Goal: Information Seeking & Learning: Learn about a topic

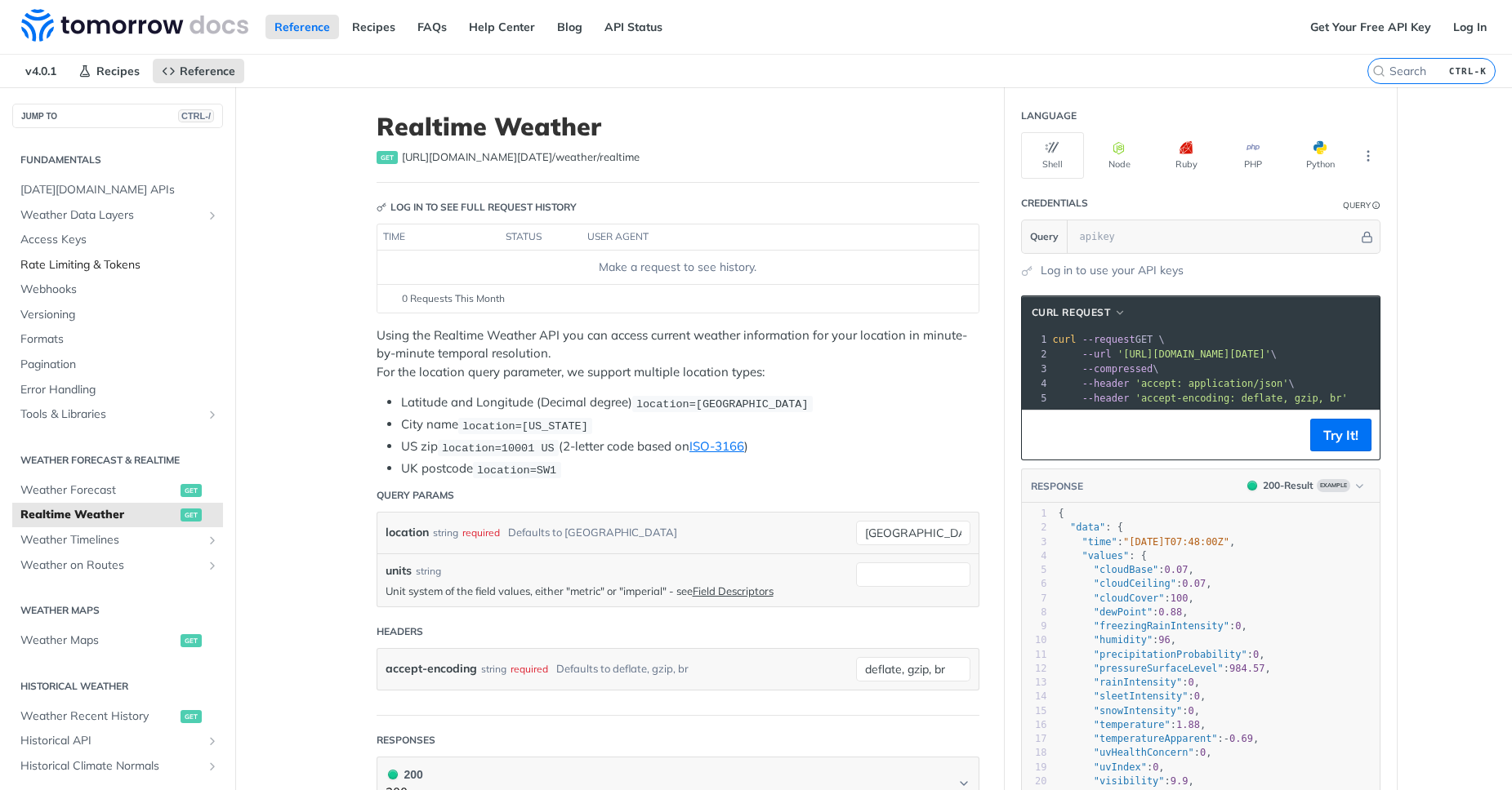
click at [106, 266] on span "Rate Limiting & Tokens" at bounding box center [119, 265] width 198 height 16
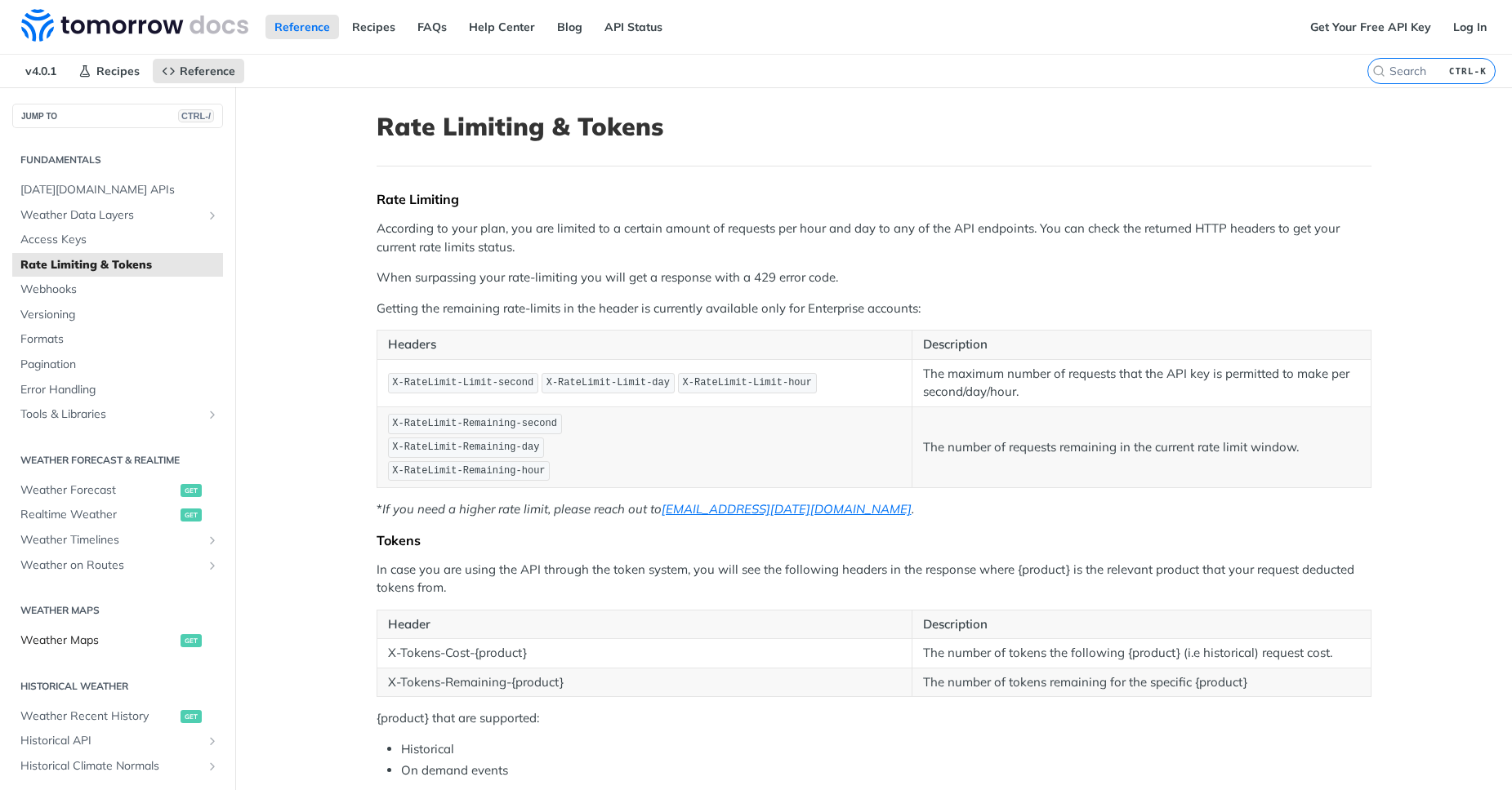
click at [87, 632] on span "Weather Maps" at bounding box center [98, 640] width 156 height 16
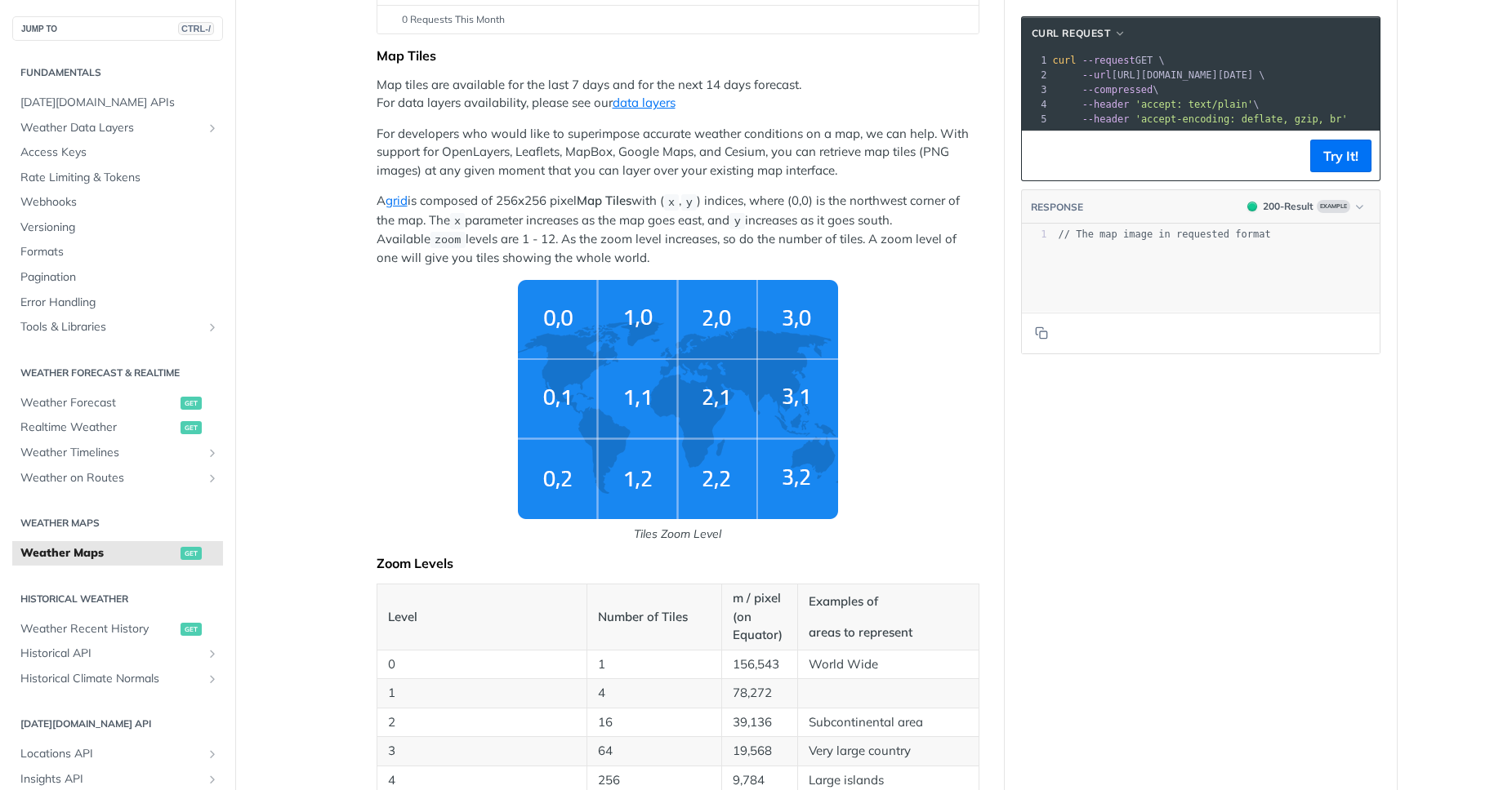
scroll to position [282, 0]
click at [665, 374] on img "Tiles Zoom Level" at bounding box center [678, 397] width 320 height 239
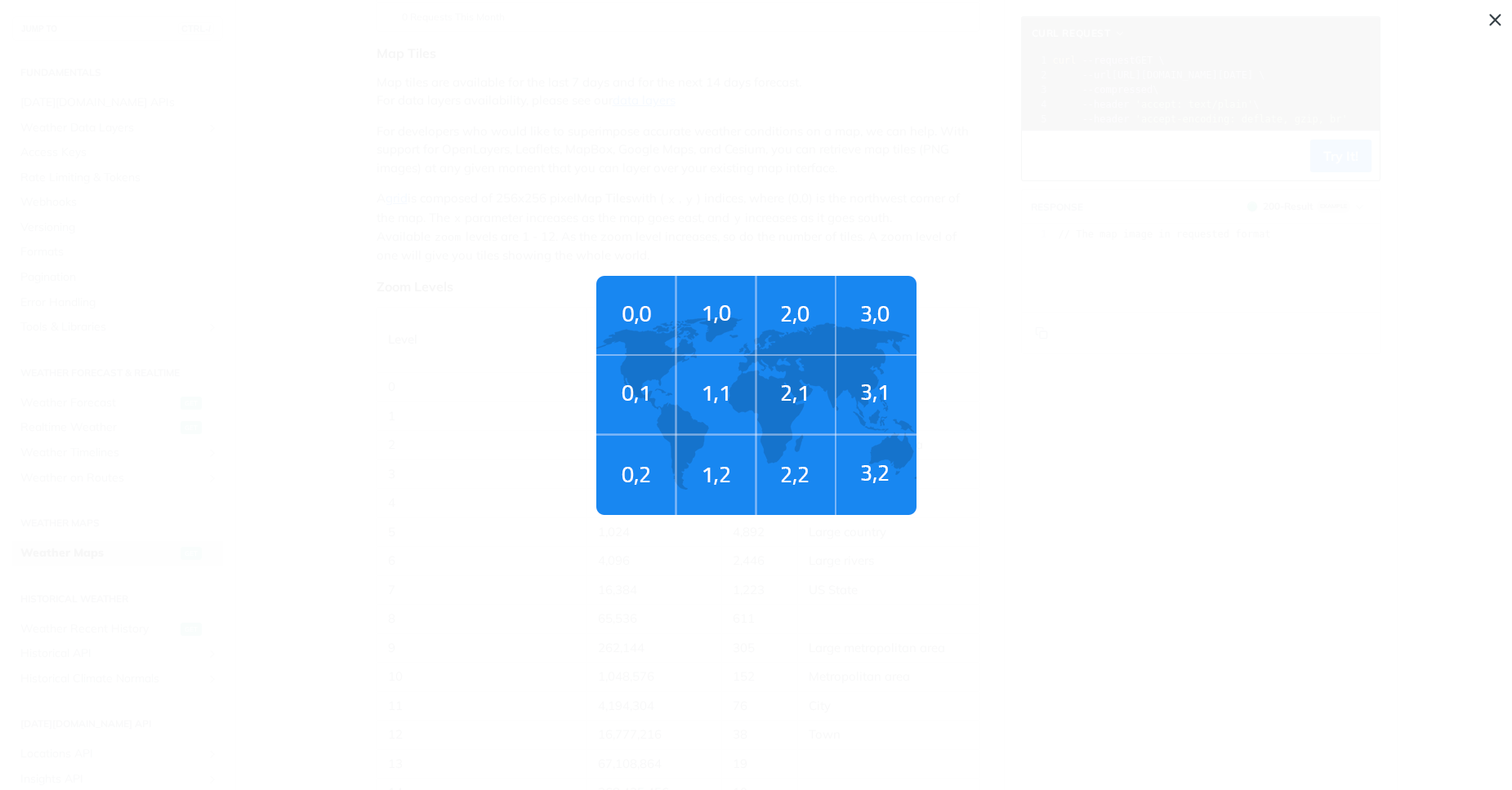
click at [665, 374] on img "Tiles Zoom Level" at bounding box center [756, 395] width 320 height 239
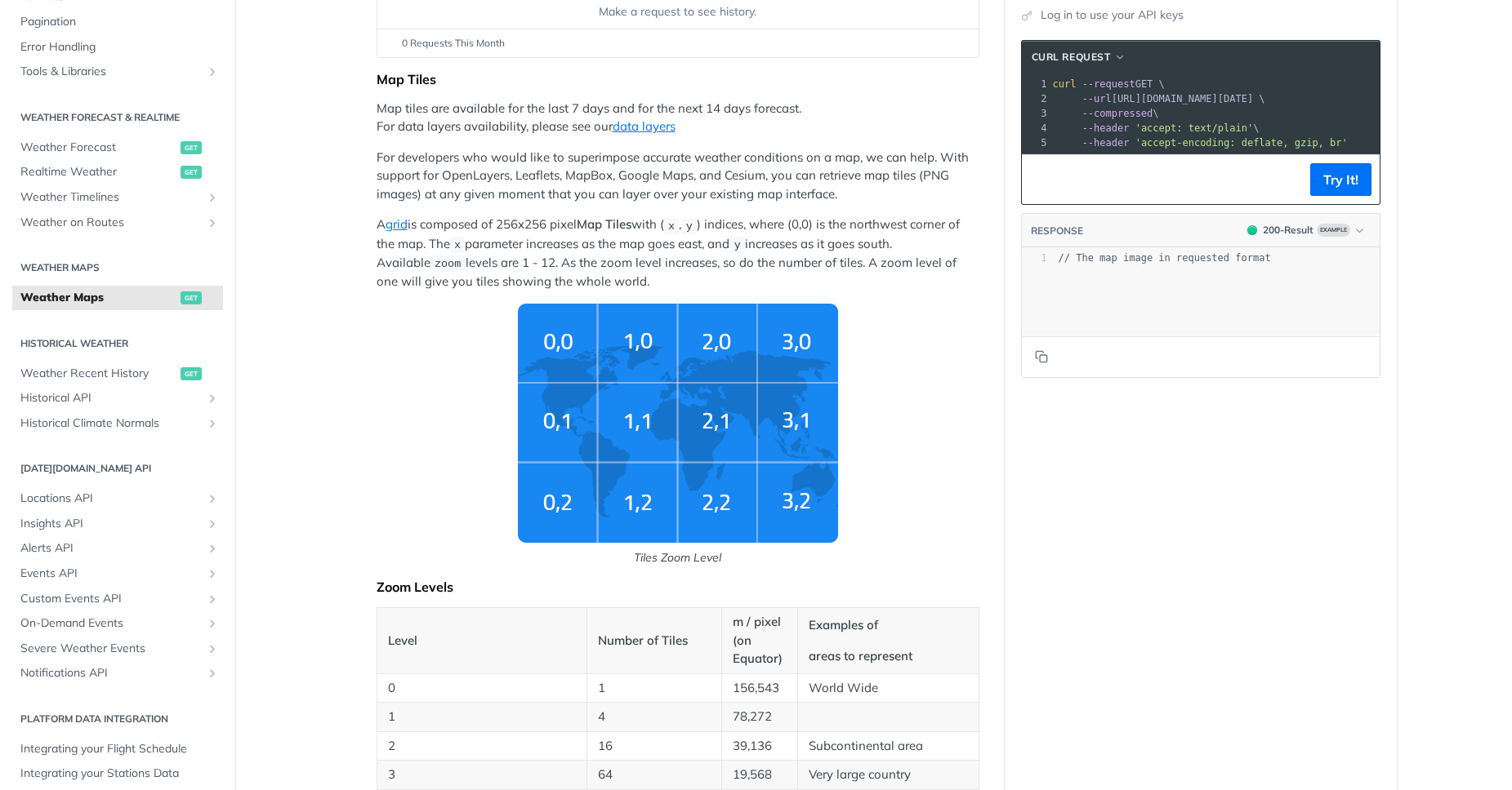
scroll to position [261, 0]
click at [193, 586] on span "Custom Events API" at bounding box center [111, 593] width 182 height 16
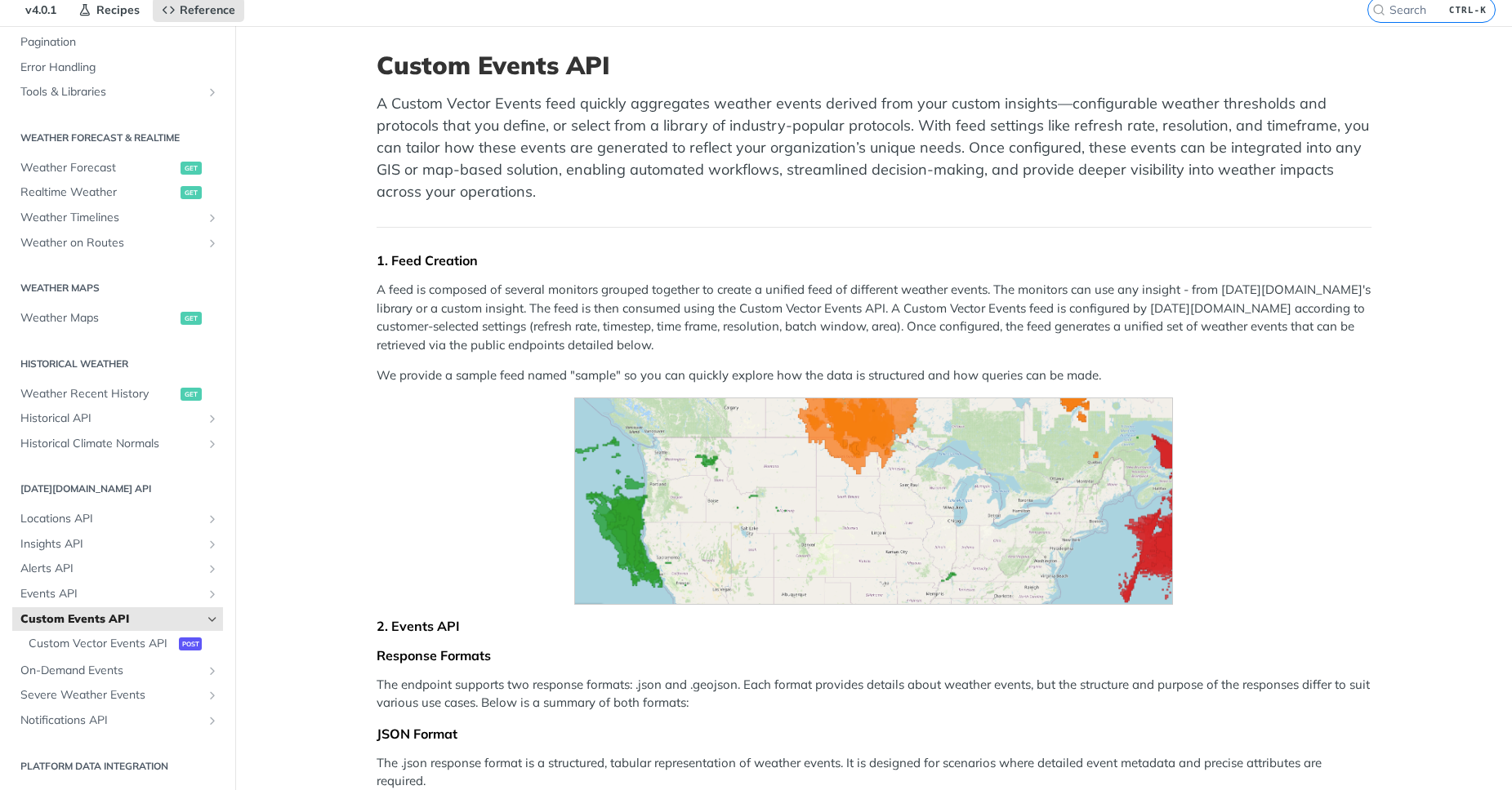
scroll to position [63, 0]
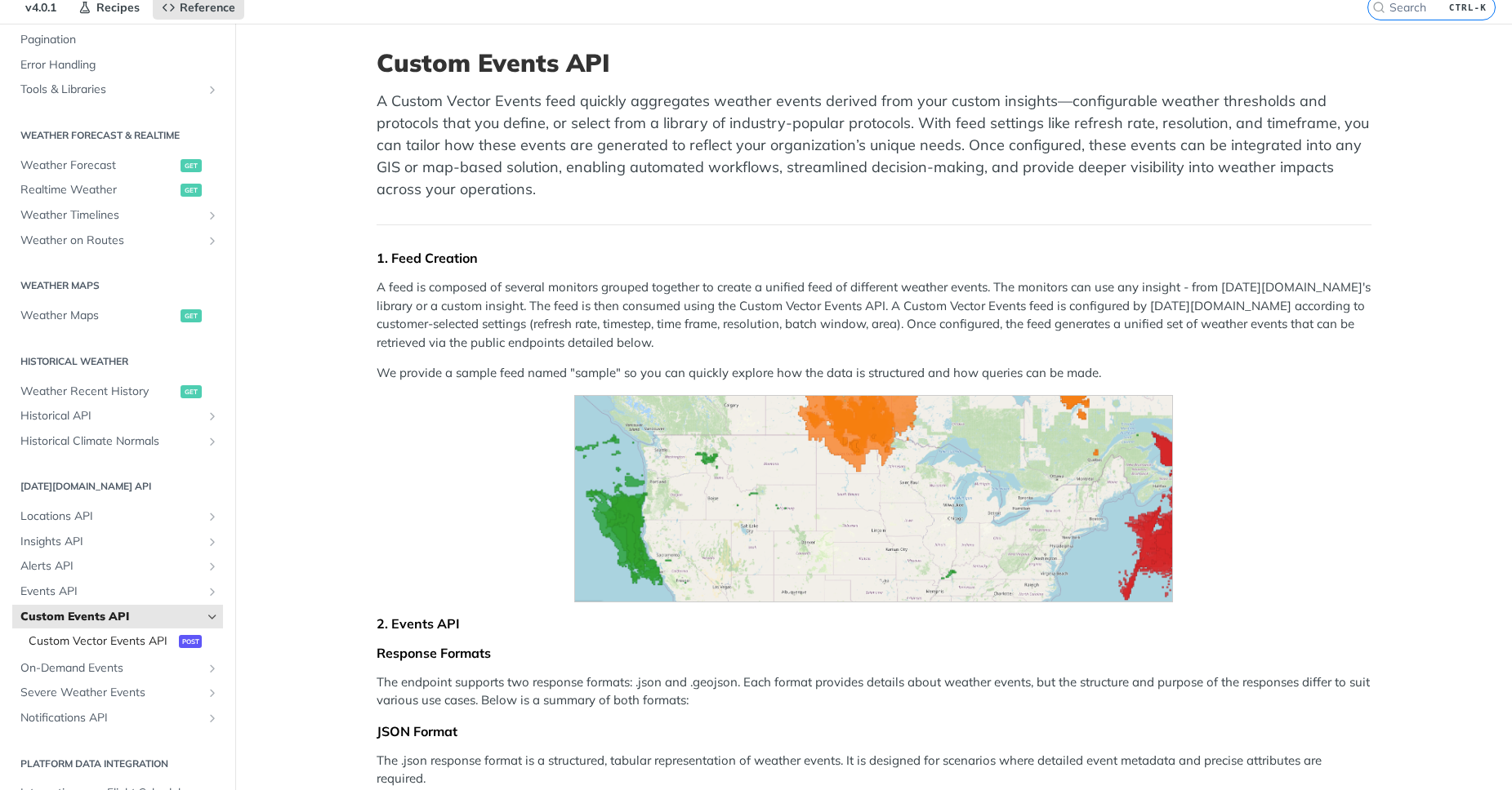
click at [148, 638] on span "Custom Vector Events API" at bounding box center [102, 641] width 146 height 16
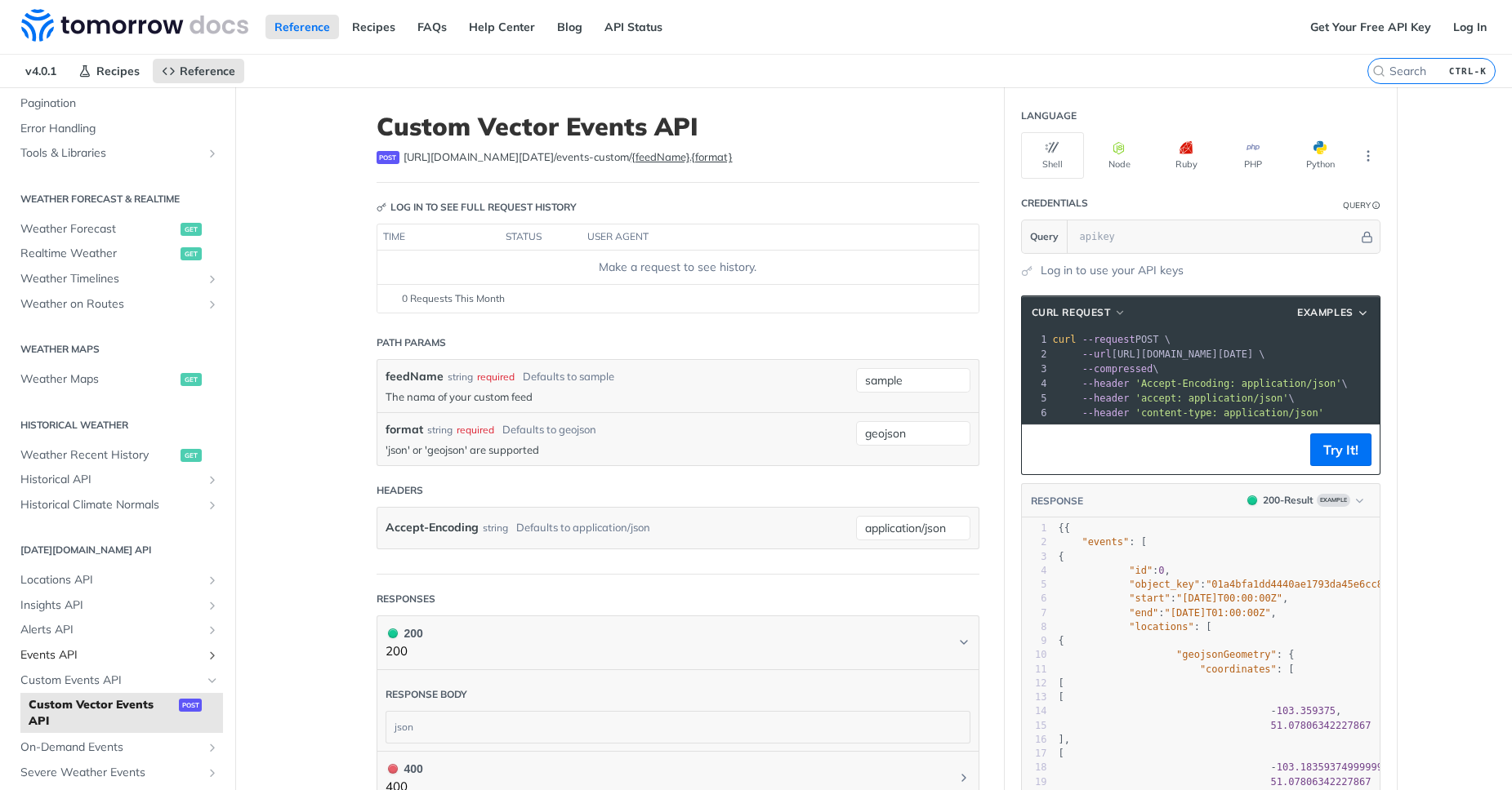
click at [121, 664] on link "Events API" at bounding box center [117, 655] width 211 height 24
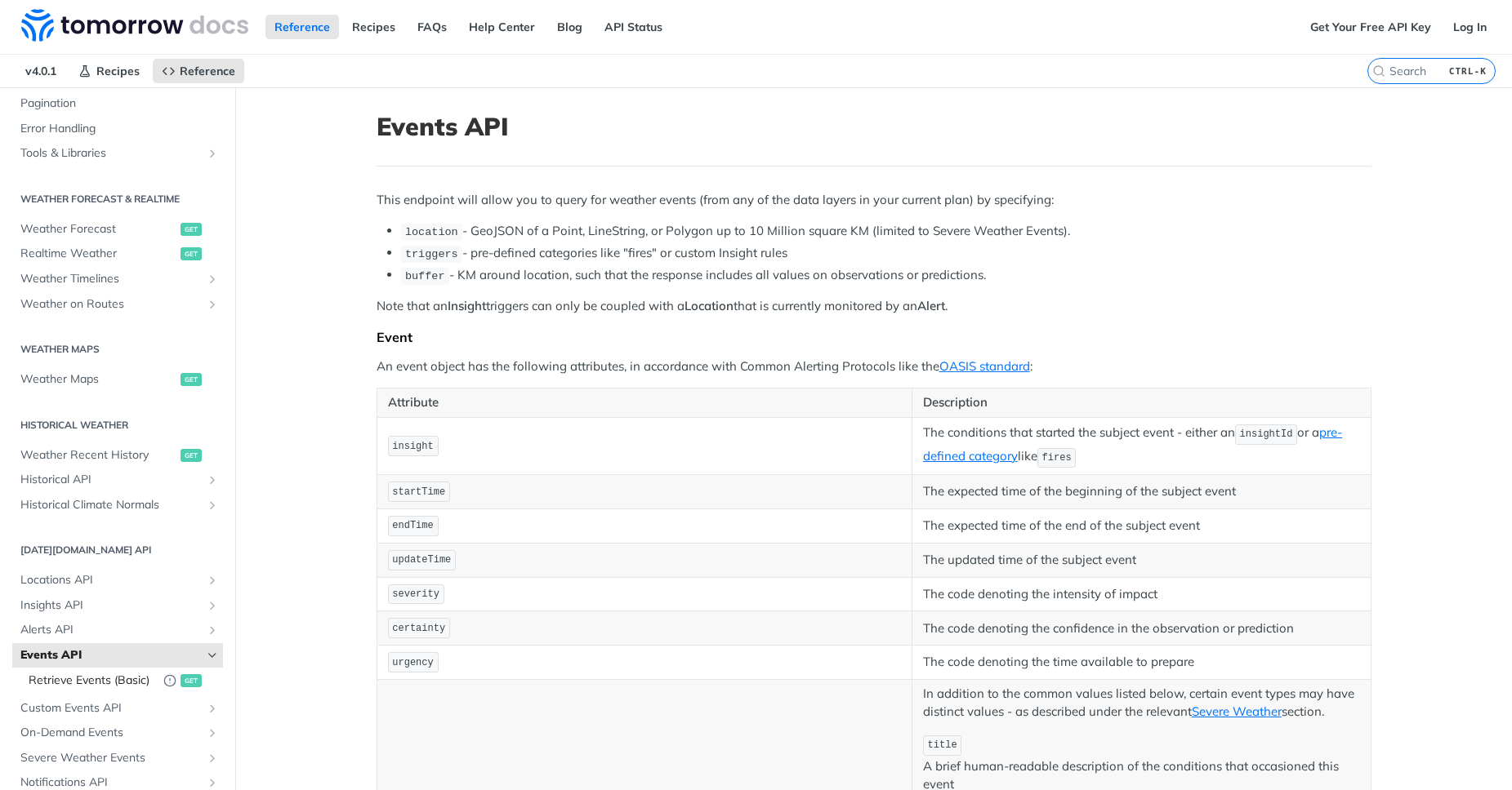
click at [119, 687] on span "Retrieve Events (Basic)" at bounding box center [92, 680] width 127 height 16
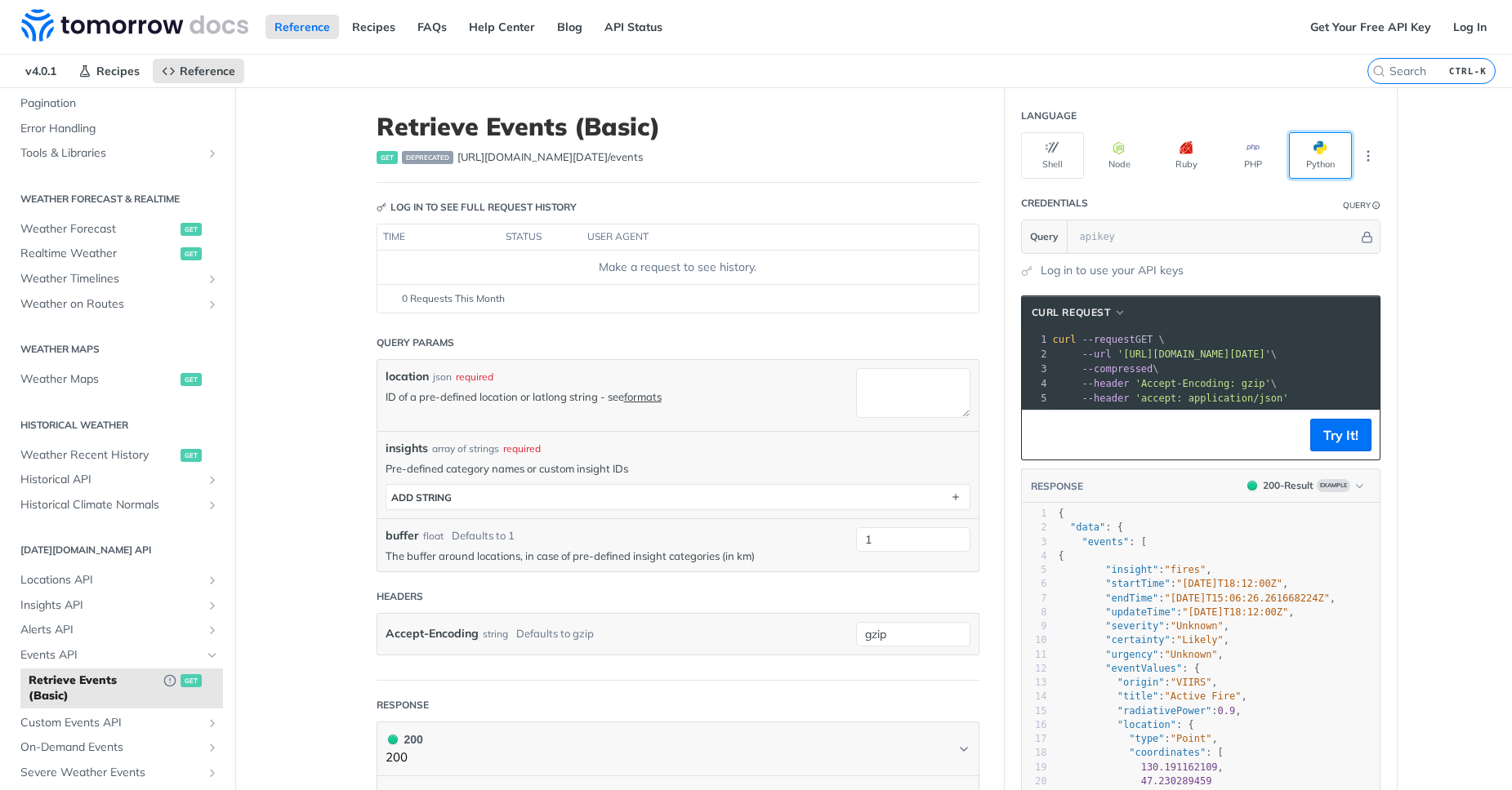
click at [1329, 149] on button "Python" at bounding box center [1320, 156] width 62 height 46
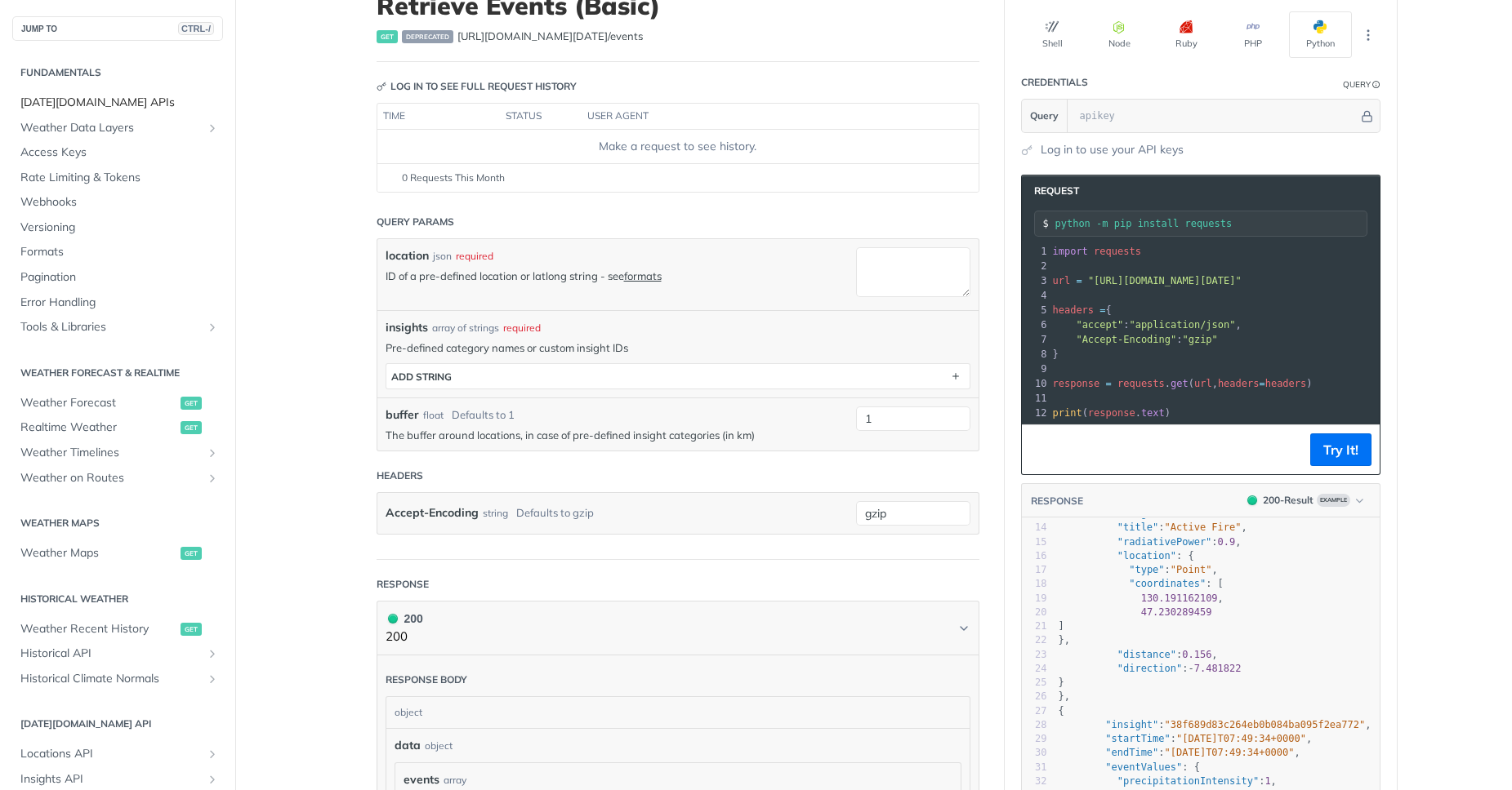
click at [129, 102] on span "[DATE][DOMAIN_NAME] APIs" at bounding box center [119, 103] width 198 height 16
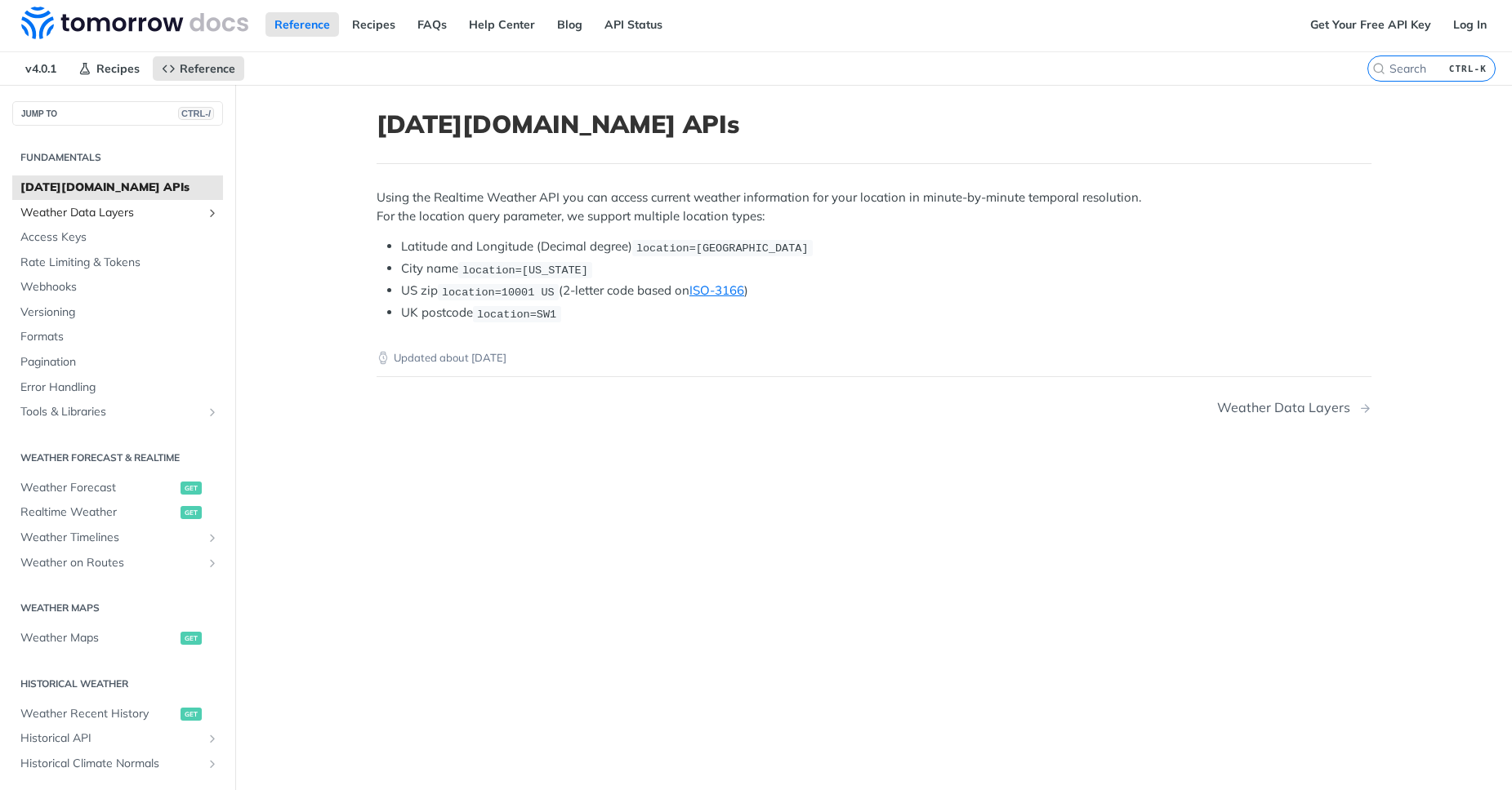
scroll to position [1, 0]
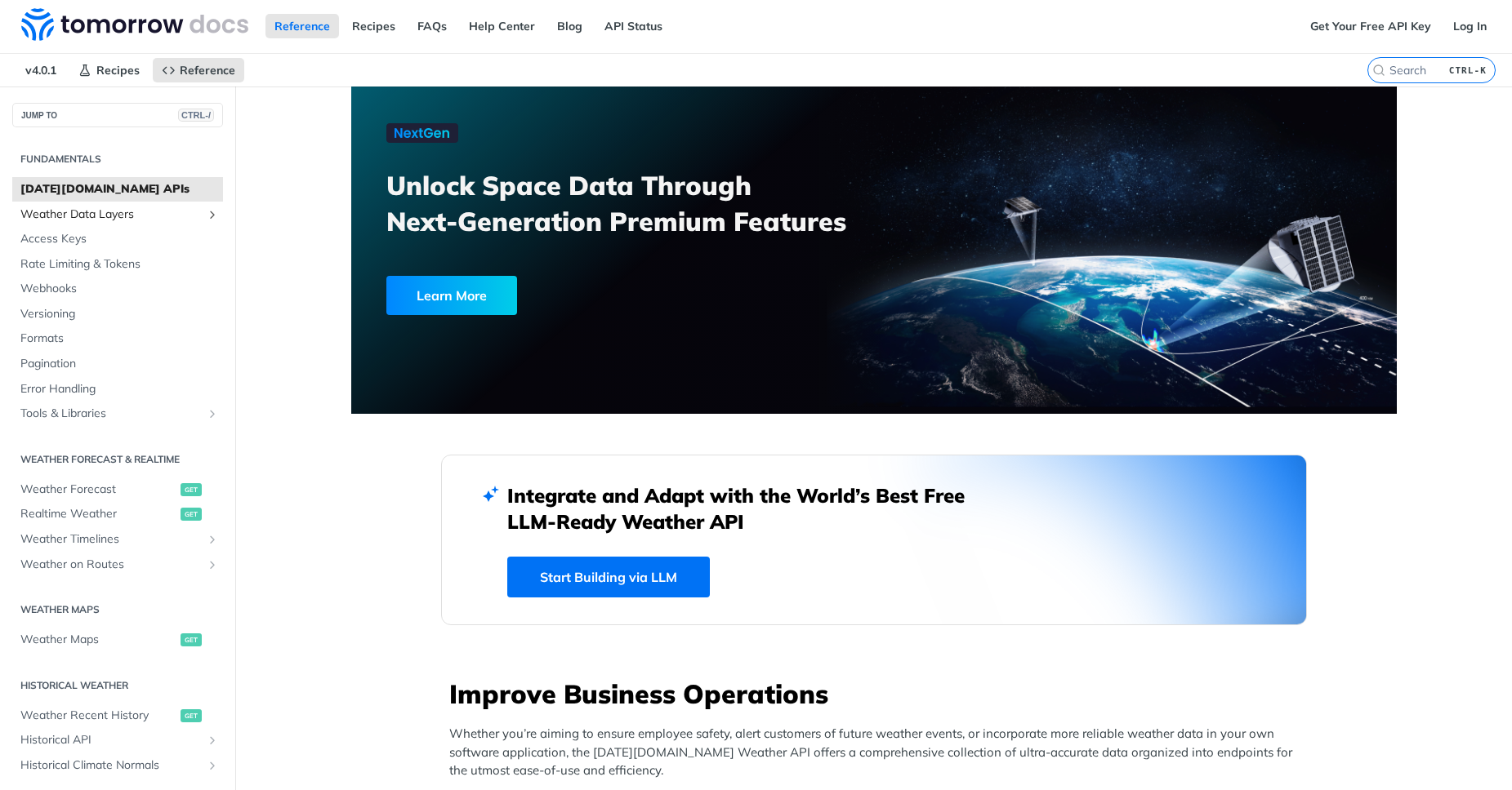
click at [148, 211] on span "Weather Data Layers" at bounding box center [111, 214] width 182 height 16
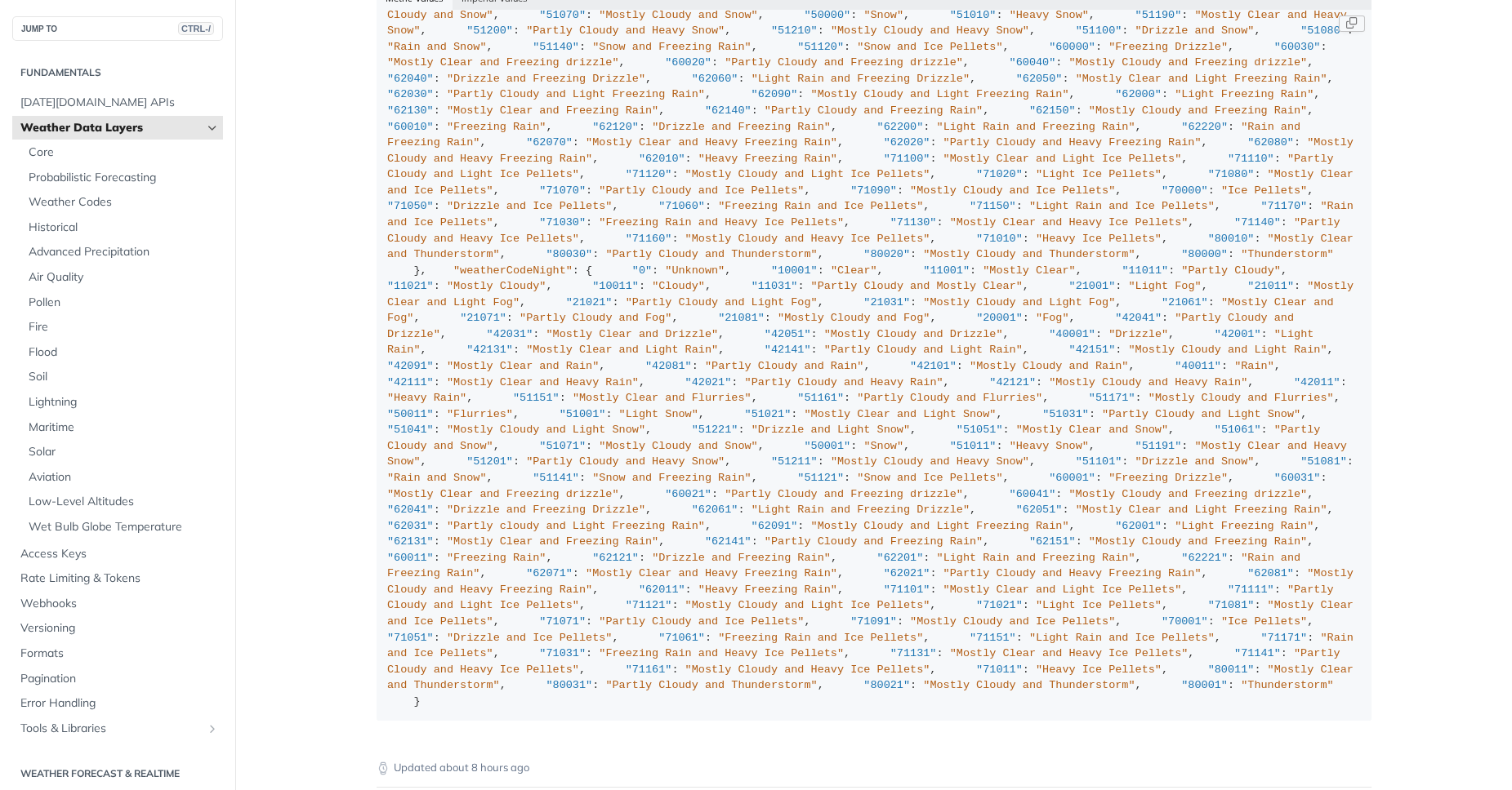
scroll to position [8484, 0]
click at [58, 562] on link "Access Keys" at bounding box center [117, 554] width 211 height 24
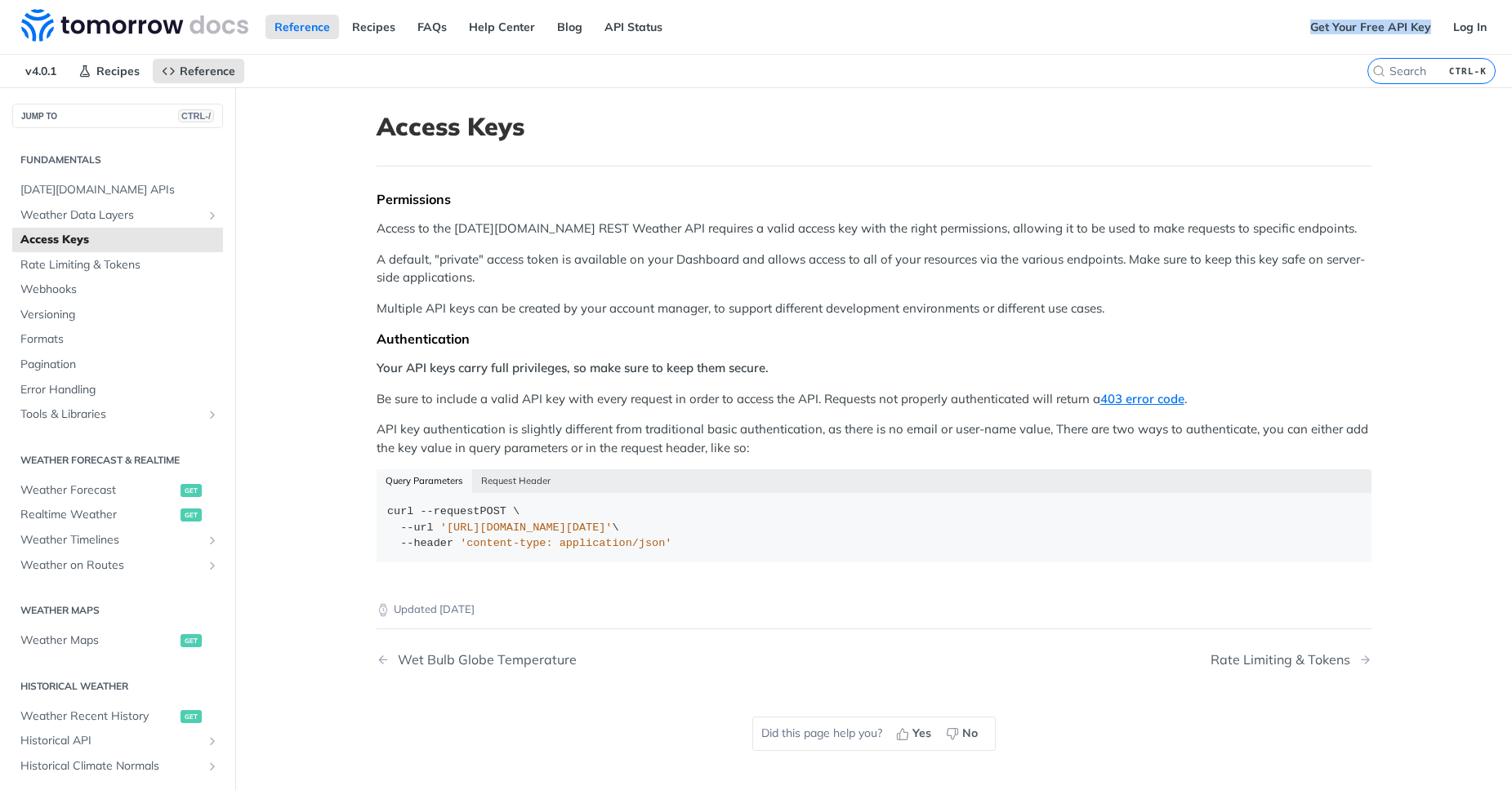
drag, startPoint x: 1386, startPoint y: 12, endPoint x: 1356, endPoint y: 44, distance: 43.9
click at [1356, 44] on div "Get Your Free API Key Log In" at bounding box center [1406, 27] width 211 height 54
click at [1367, 37] on link "Get Your Free API Key" at bounding box center [1371, 26] width 138 height 24
click at [135, 520] on span "Realtime Weather" at bounding box center [98, 515] width 156 height 16
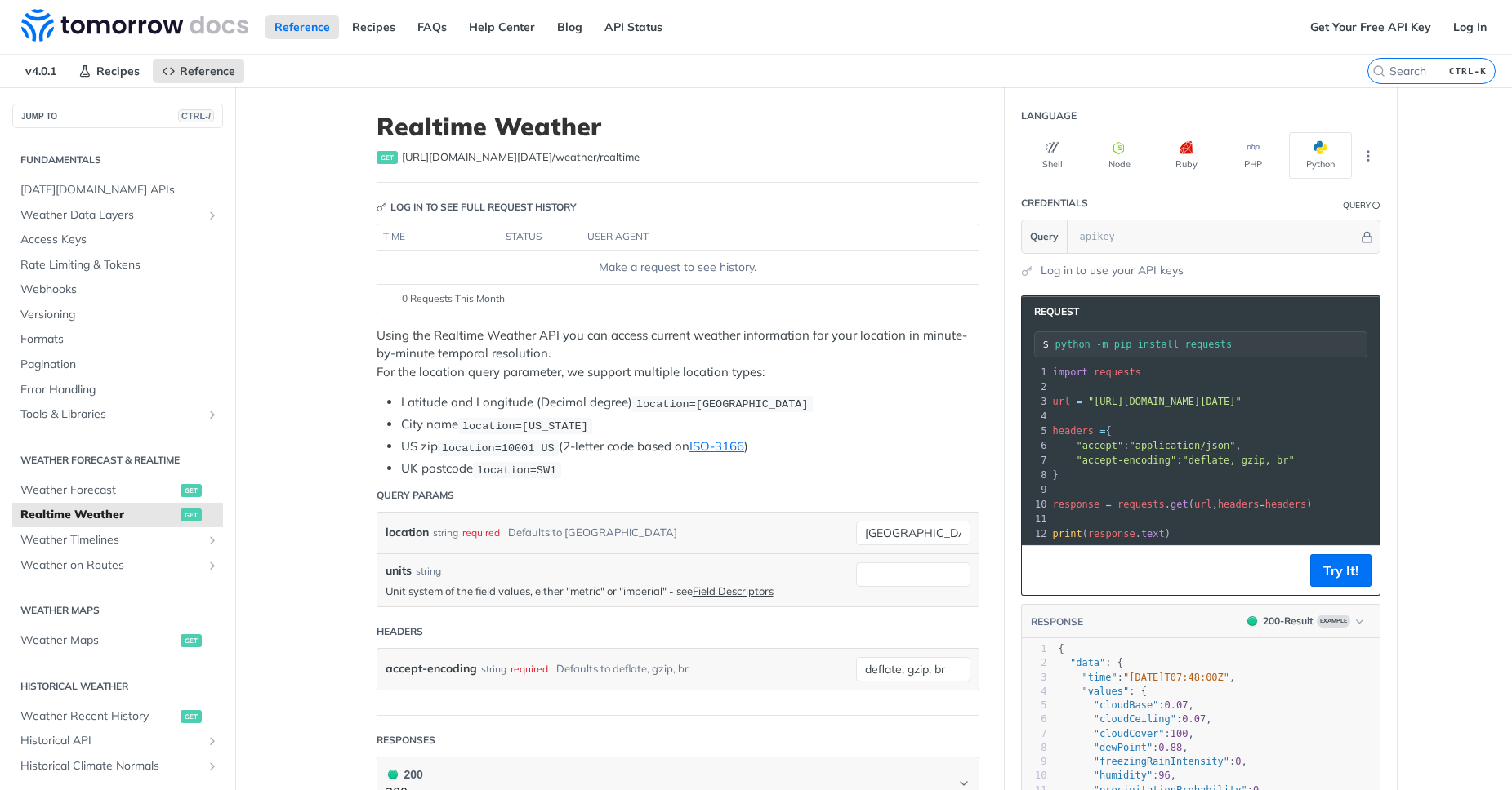
click at [258, 71] on nav "v4.0.1 Recipes Reference" at bounding box center [683, 71] width 1367 height 33
click at [1477, 30] on link "Log In" at bounding box center [1470, 26] width 52 height 24
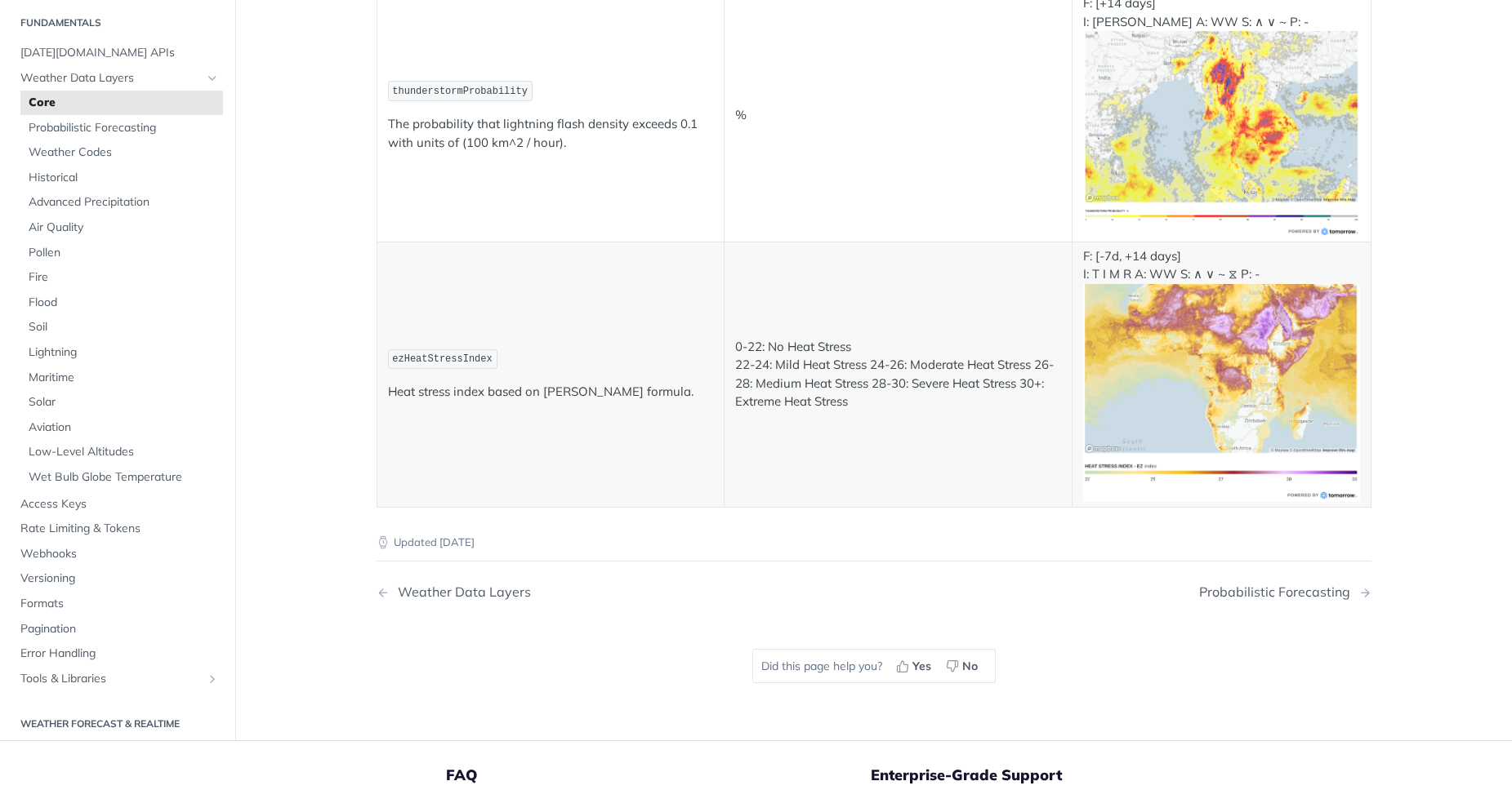
scroll to position [8747, 0]
